Goal: Transaction & Acquisition: Purchase product/service

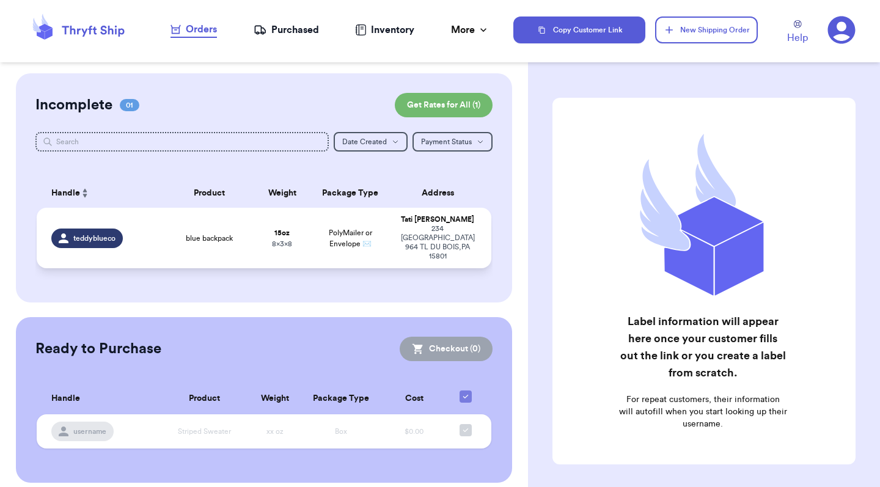
click at [186, 243] on span "blue backpack" at bounding box center [209, 238] width 47 height 10
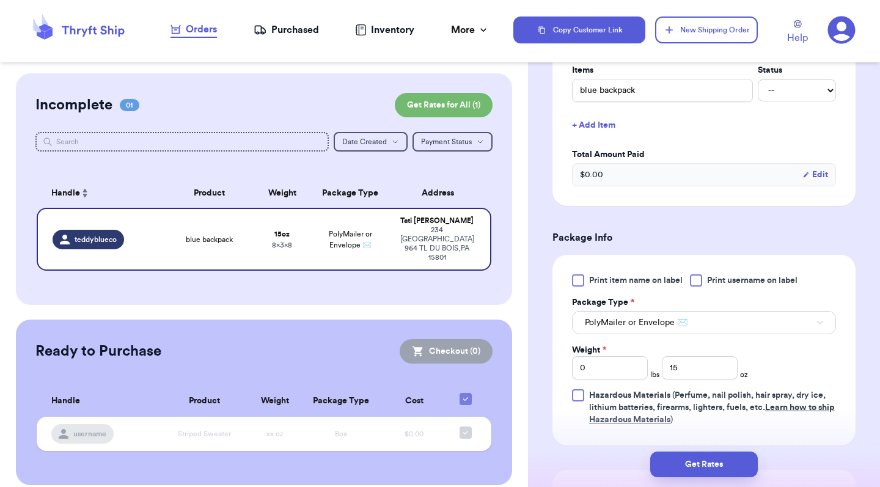
scroll to position [329, 0]
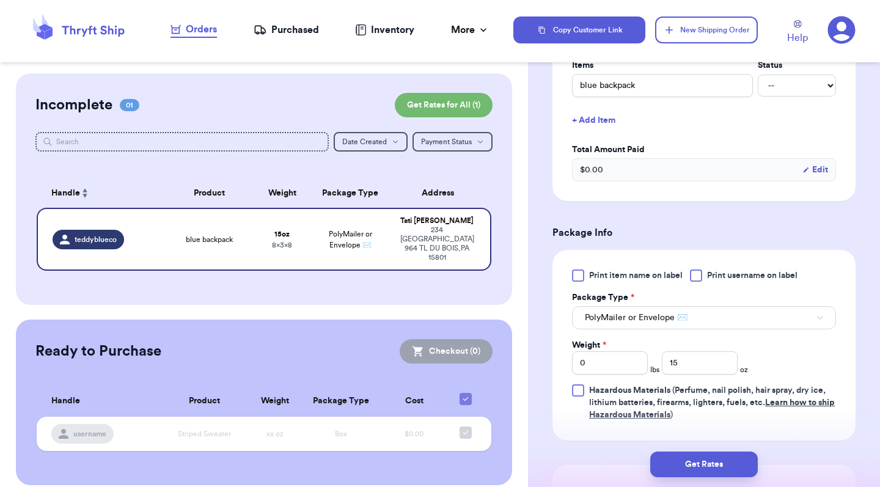
click at [679, 322] on span "PolyMailer or Envelope ✉️" at bounding box center [636, 318] width 103 height 12
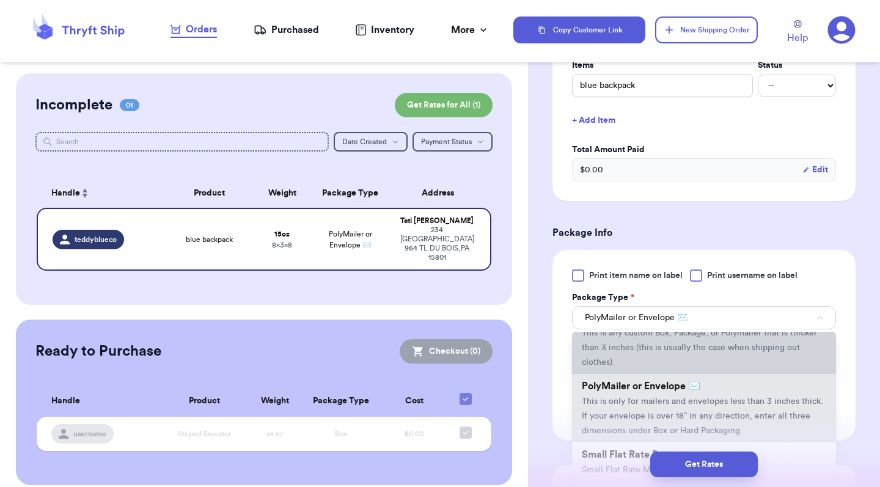
scroll to position [70, 0]
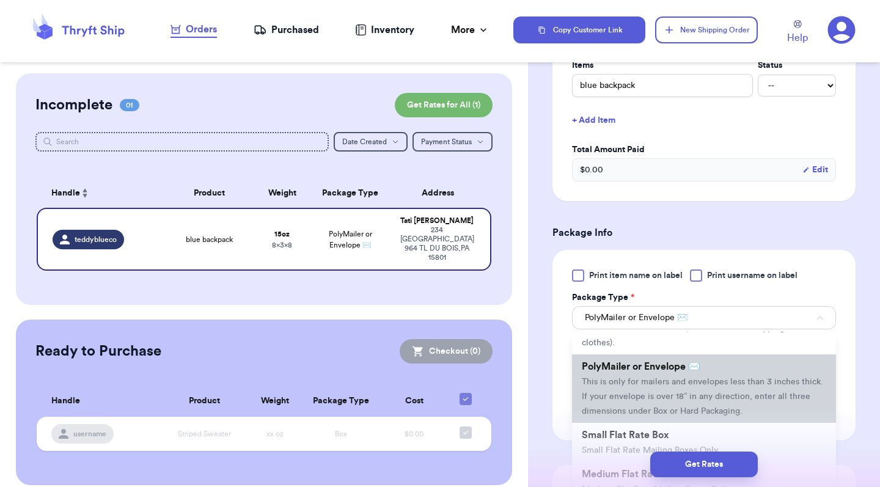
click at [613, 385] on span "This is only for mailers and envelopes less than 3 inches thick. If your envelo…" at bounding box center [702, 397] width 241 height 38
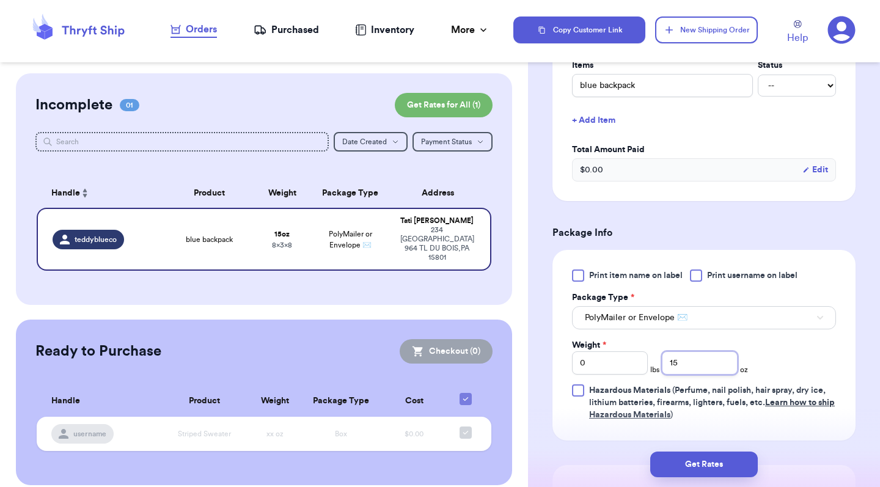
click at [707, 370] on input "15" at bounding box center [700, 362] width 76 height 23
type input "1"
type input "15"
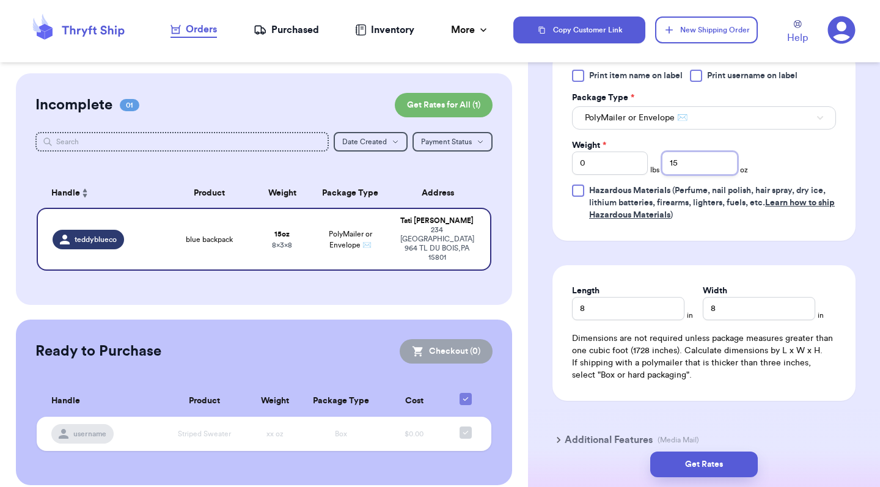
scroll to position [531, 0]
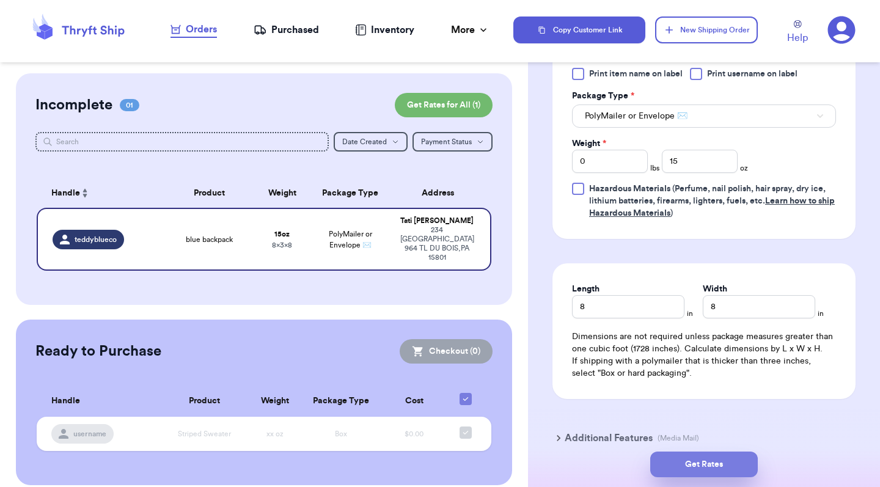
click at [693, 462] on button "Get Rates" at bounding box center [704, 464] width 108 height 26
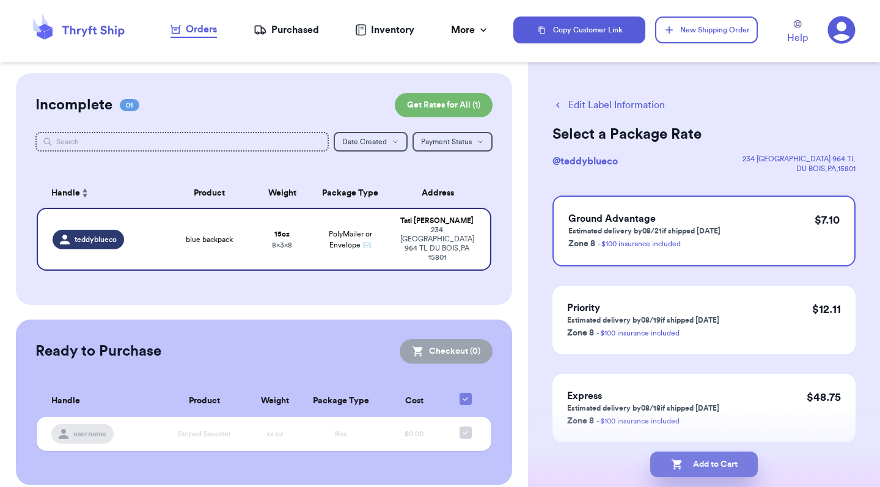
click at [709, 465] on button "Add to Cart" at bounding box center [704, 464] width 108 height 26
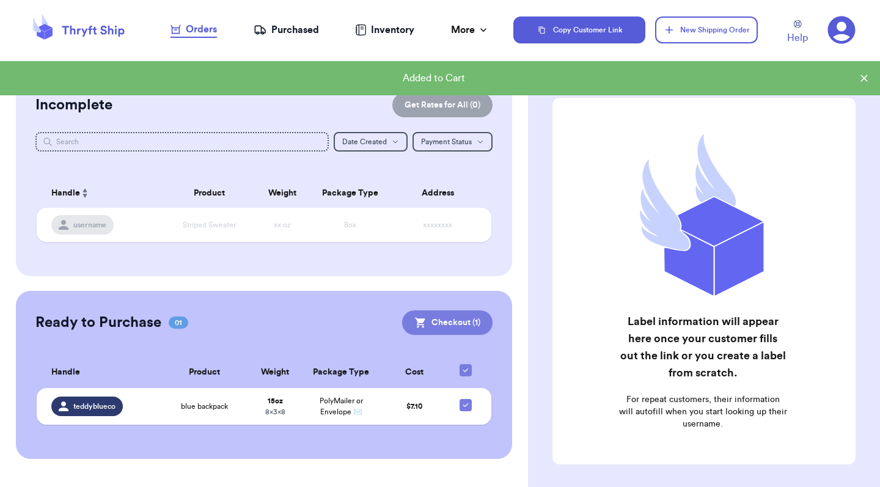
click at [402, 335] on button "Checkout ( 1 )" at bounding box center [447, 322] width 90 height 24
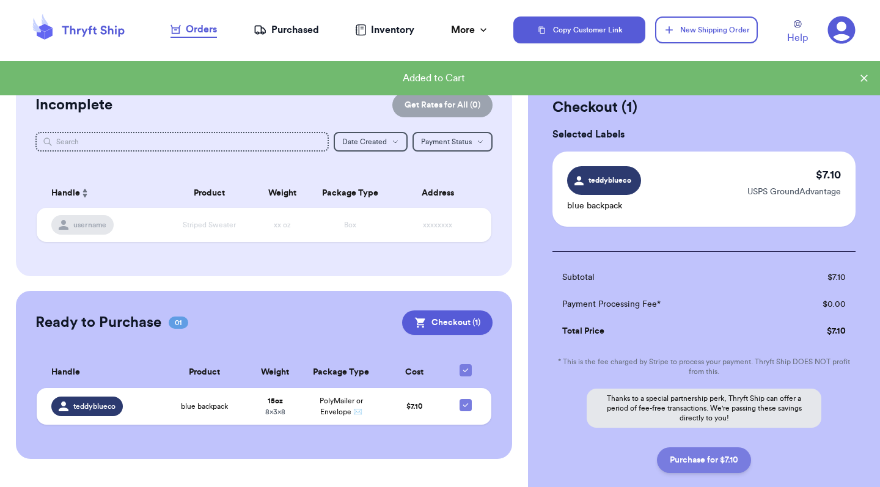
click at [721, 467] on button "Purchase for $7.10" at bounding box center [704, 460] width 94 height 26
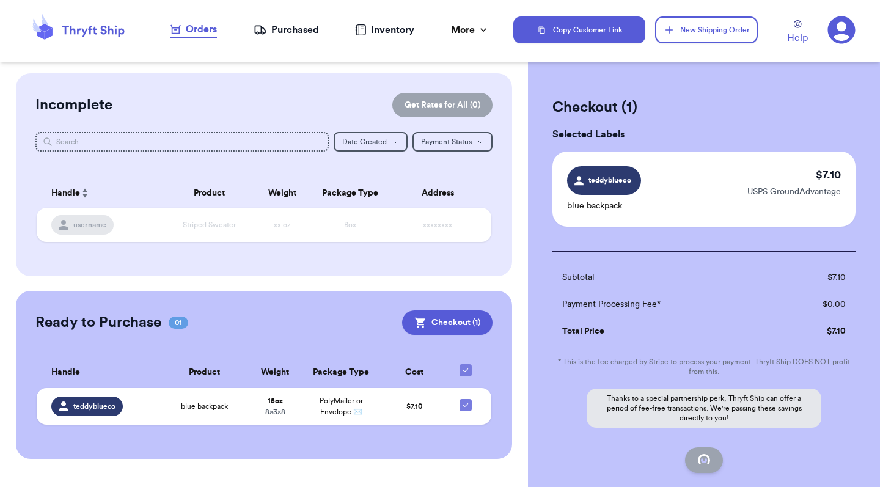
checkbox input "false"
checkbox input "true"
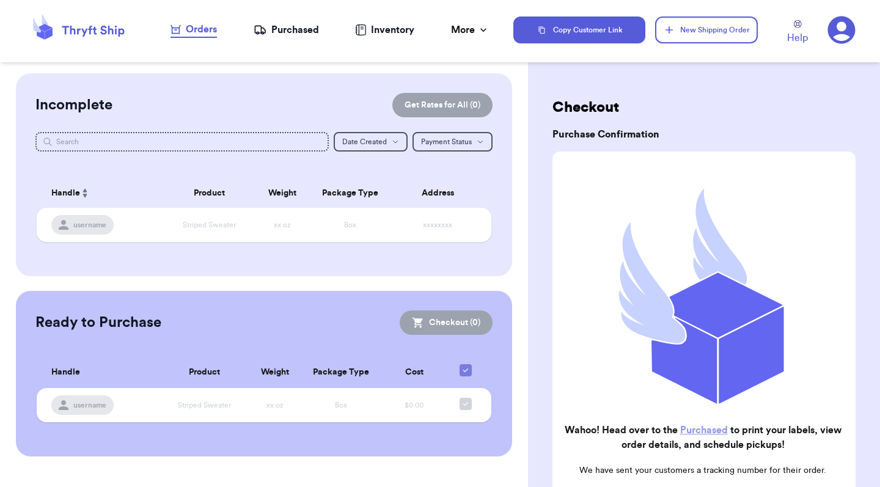
click at [290, 34] on div "Purchased" at bounding box center [286, 30] width 65 height 15
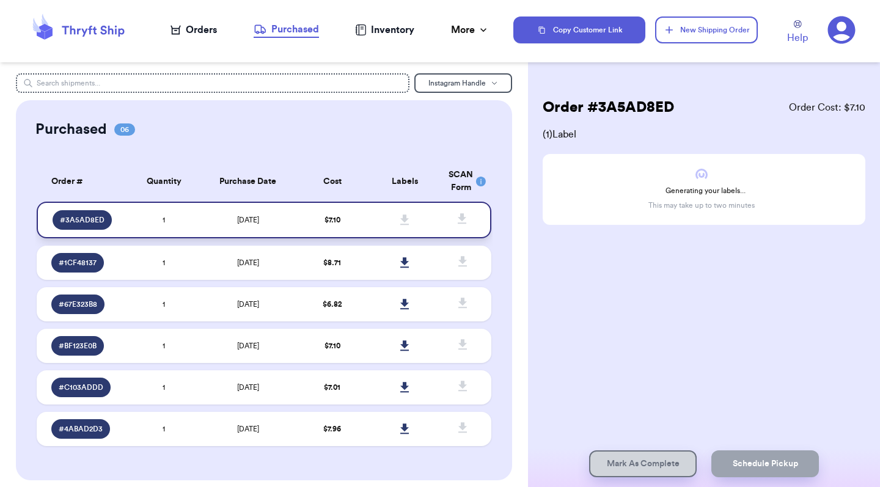
click at [200, 235] on td "[DATE]" at bounding box center [247, 220] width 95 height 37
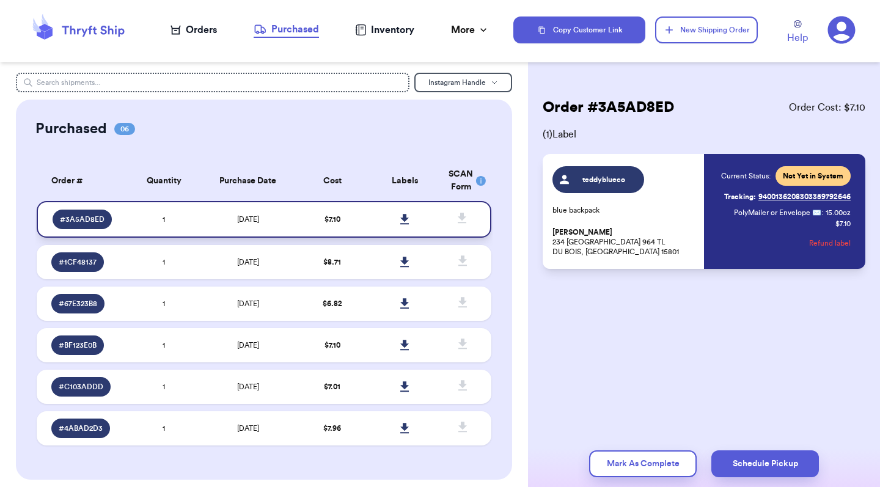
click at [409, 225] on icon at bounding box center [404, 219] width 9 height 11
